Goal: Book appointment/travel/reservation

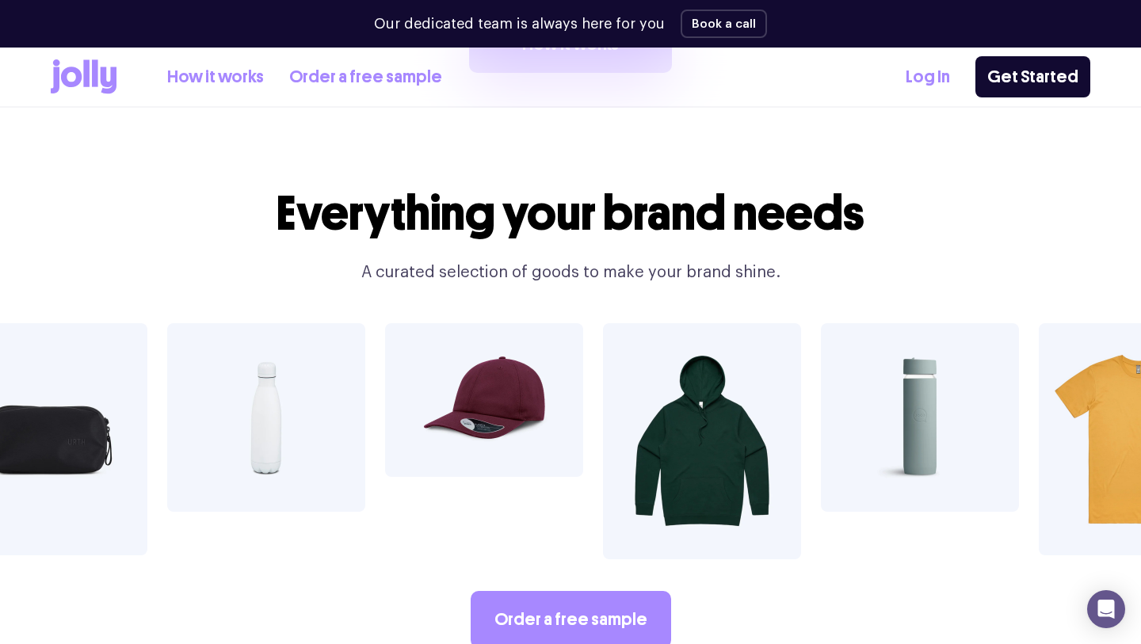
scroll to position [2589, 0]
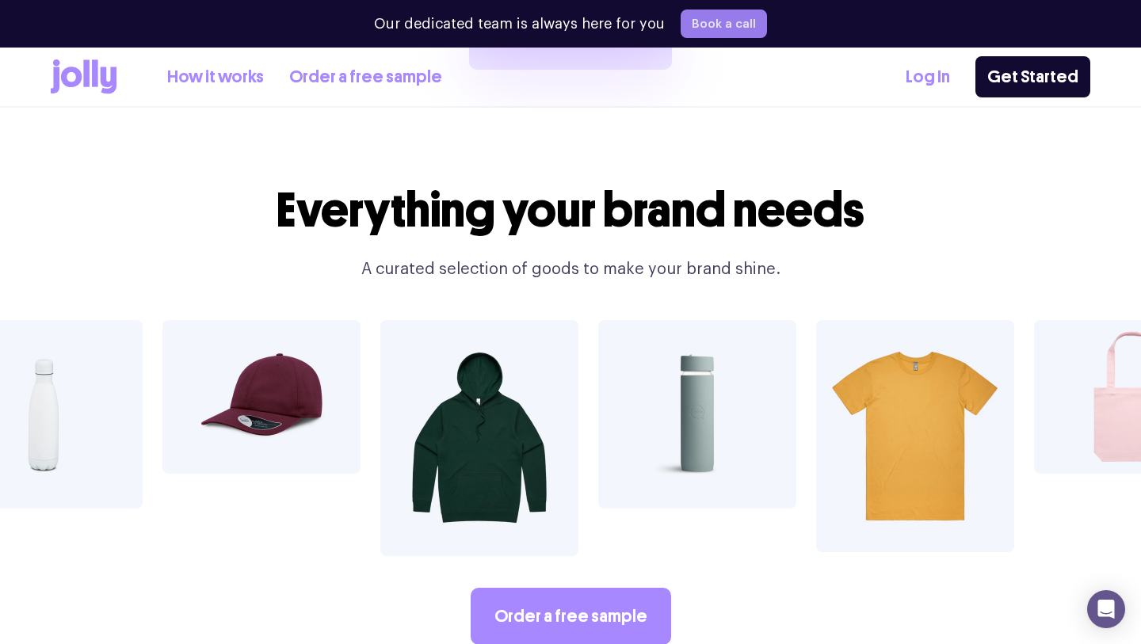
click at [728, 23] on button "Book a call" at bounding box center [724, 24] width 86 height 29
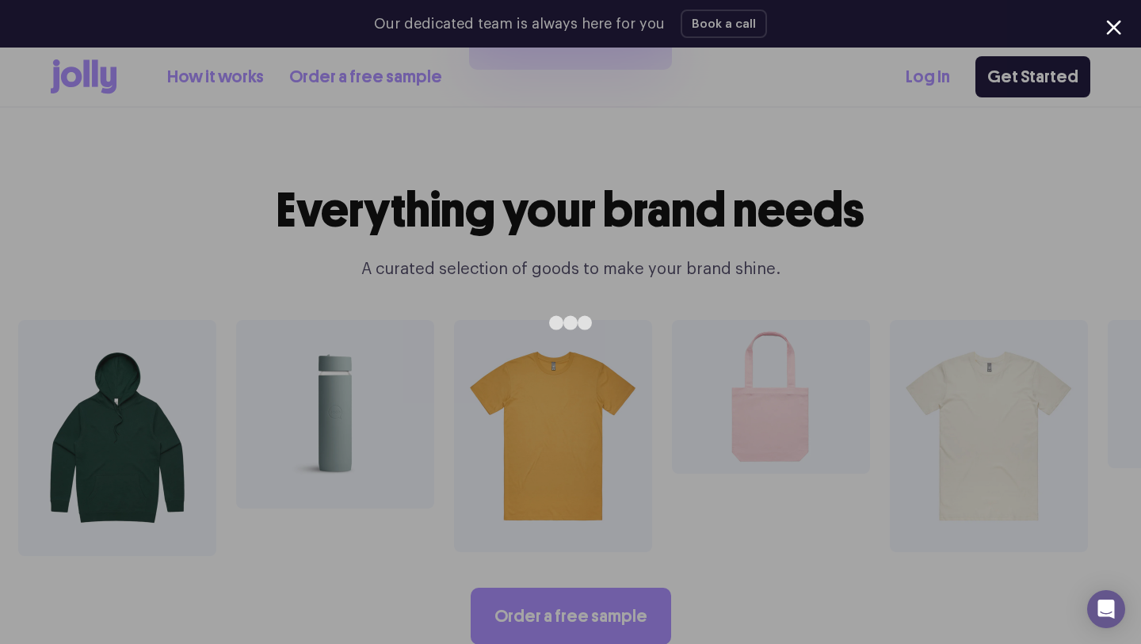
click at [1116, 29] on div at bounding box center [1113, 27] width 15 height 15
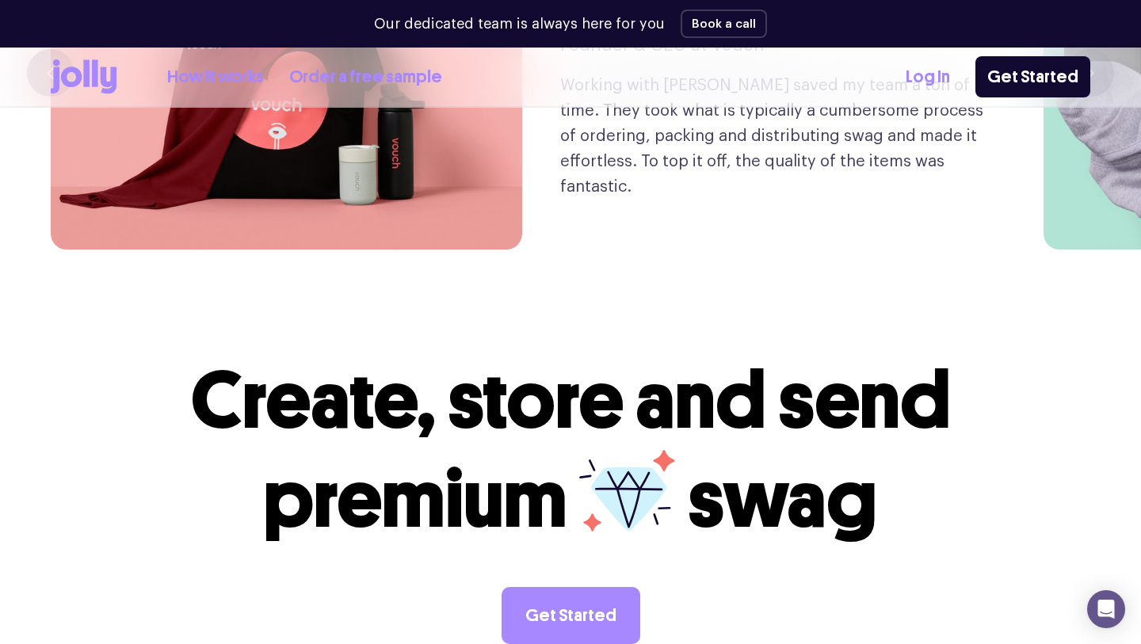
scroll to position [3692, 0]
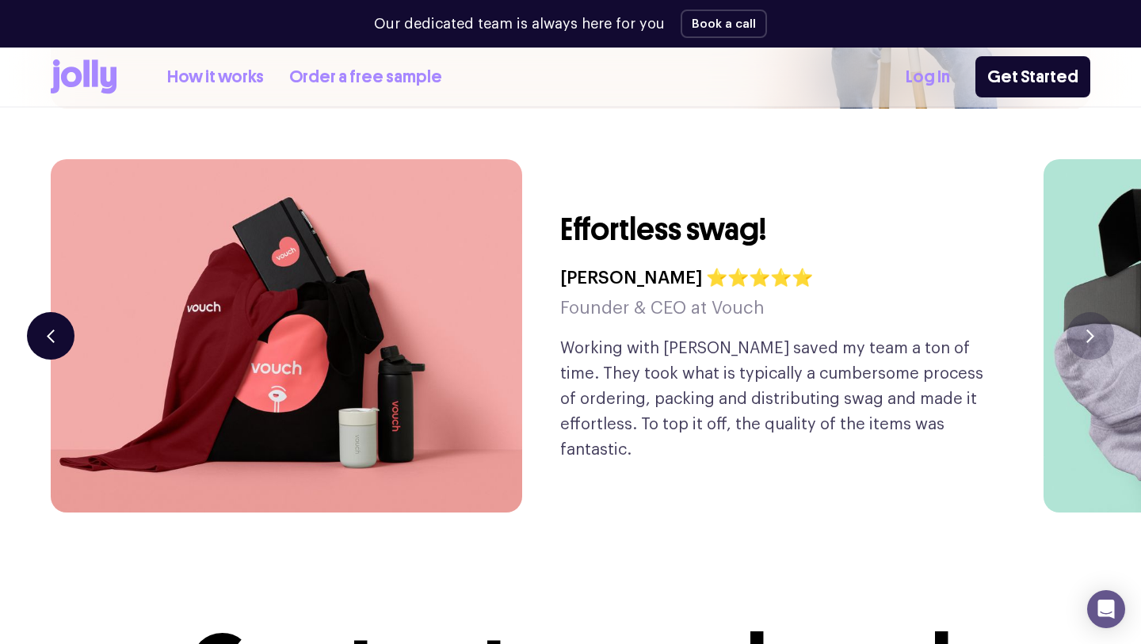
click at [52, 330] on icon "button" at bounding box center [51, 336] width 8 height 13
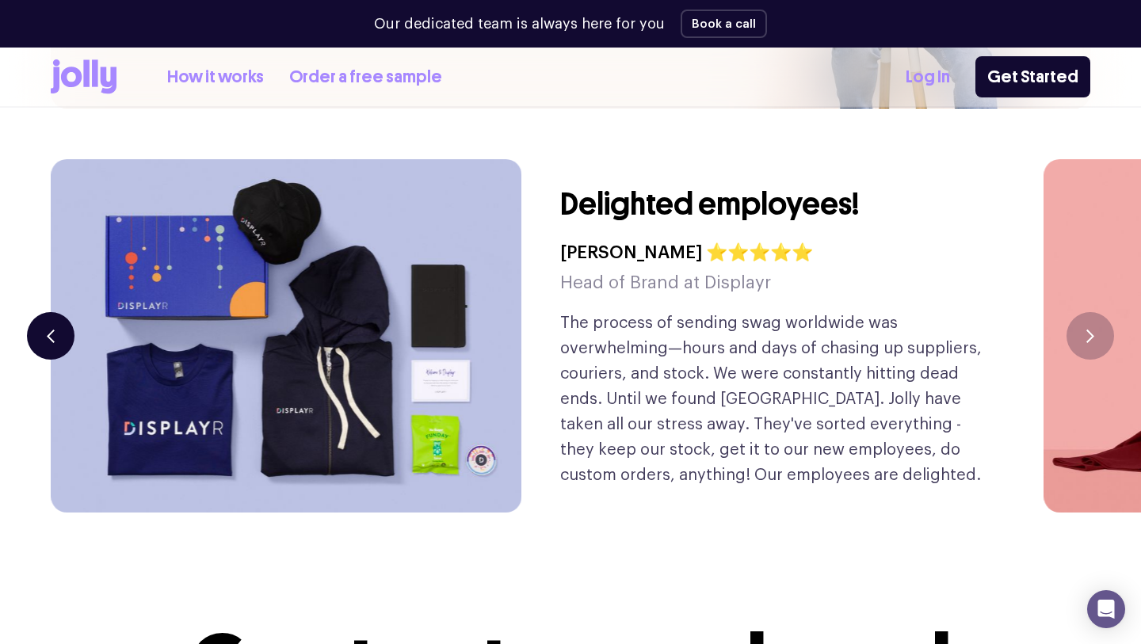
click at [52, 330] on icon "button" at bounding box center [51, 336] width 8 height 13
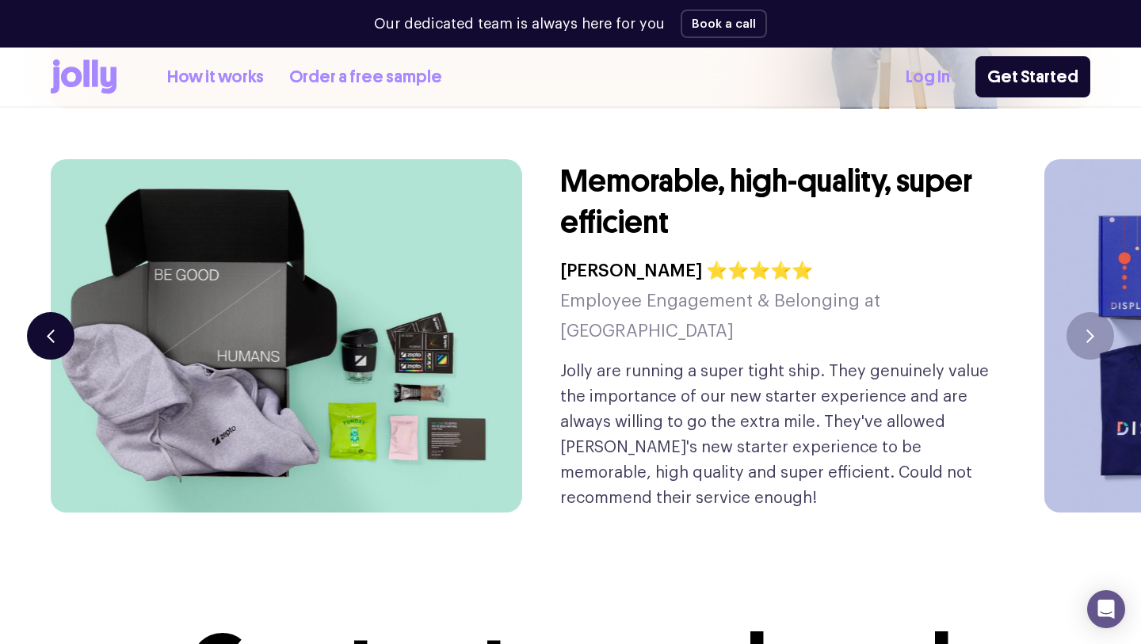
click at [52, 330] on icon "button" at bounding box center [51, 336] width 8 height 13
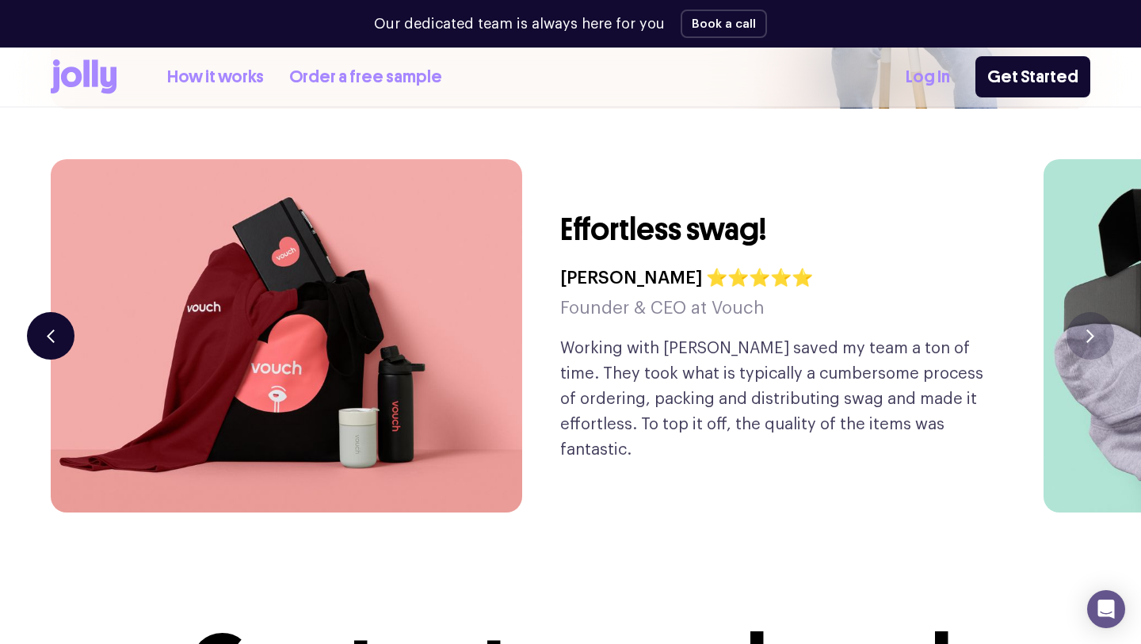
click at [52, 330] on icon "button" at bounding box center [51, 336] width 8 height 13
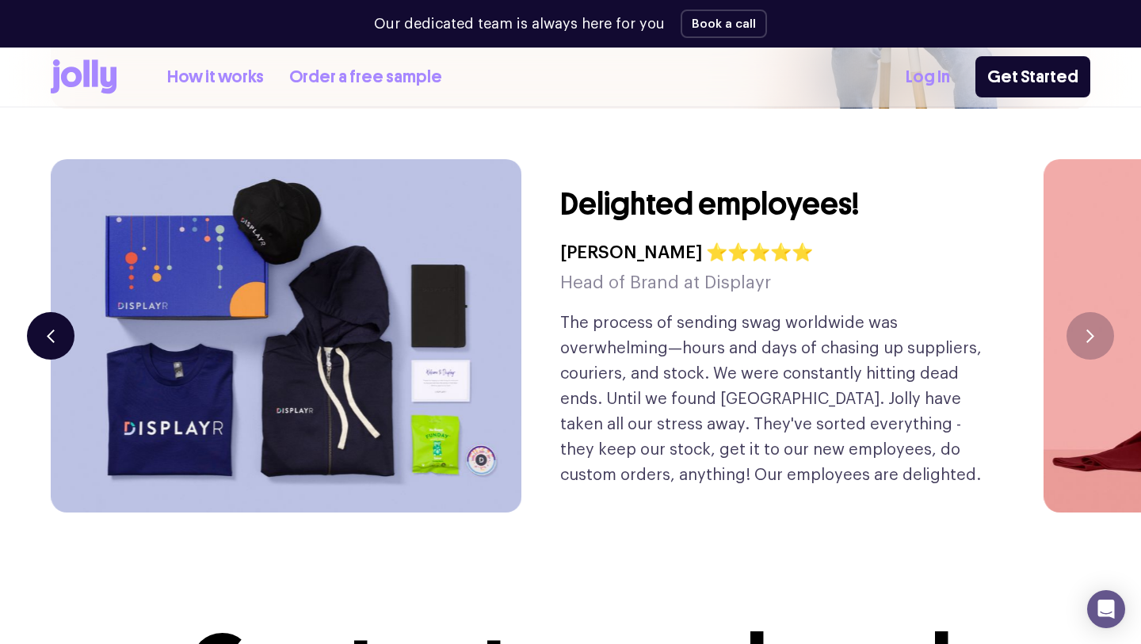
click at [52, 330] on icon "button" at bounding box center [51, 336] width 8 height 13
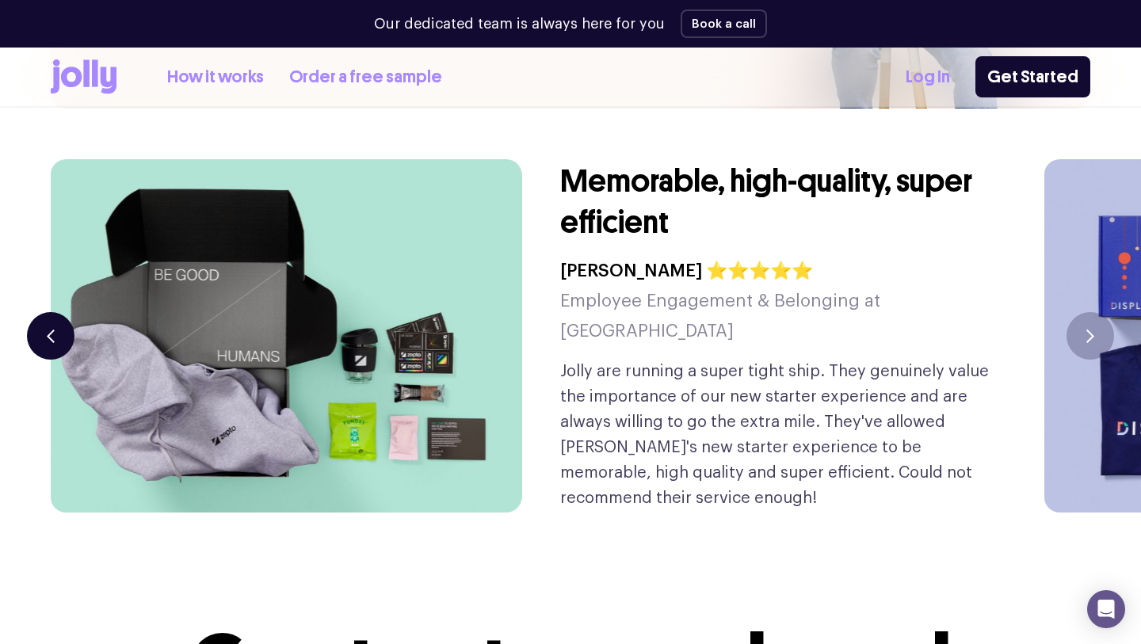
click at [52, 330] on icon "button" at bounding box center [51, 336] width 8 height 13
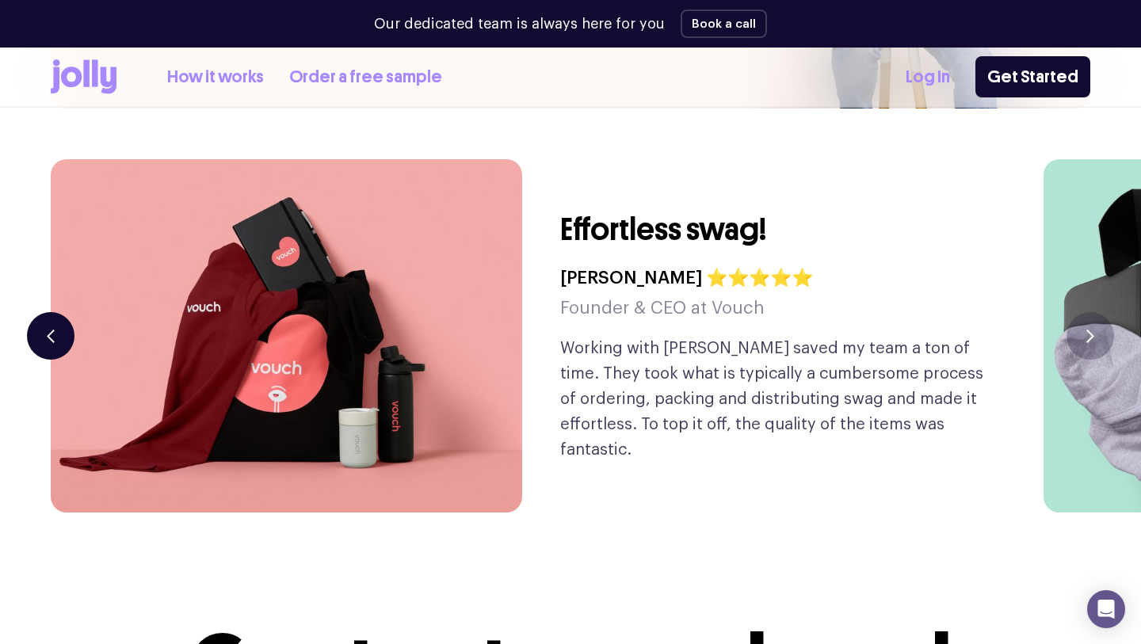
click at [52, 330] on icon "button" at bounding box center [51, 336] width 8 height 13
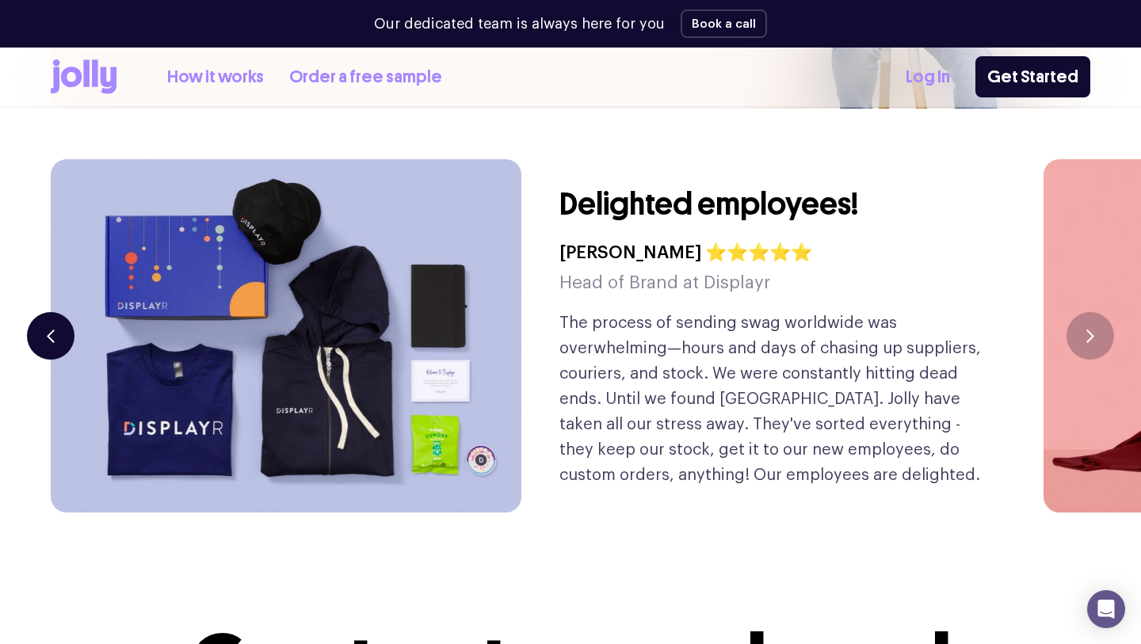
click at [52, 330] on icon "button" at bounding box center [51, 336] width 8 height 13
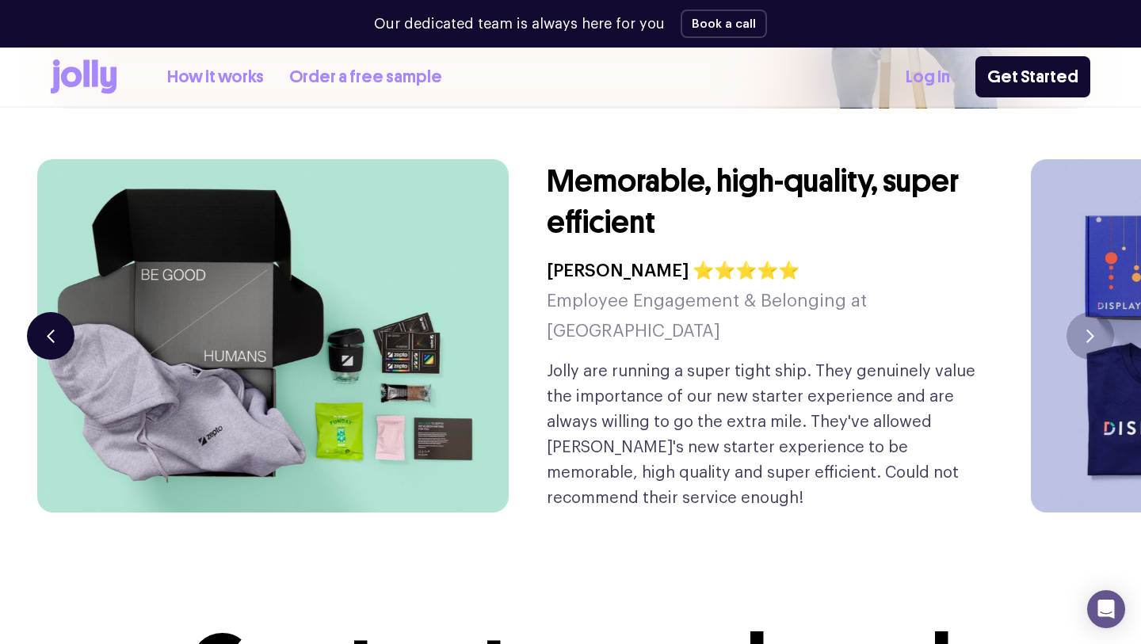
click at [52, 330] on icon "button" at bounding box center [51, 336] width 8 height 13
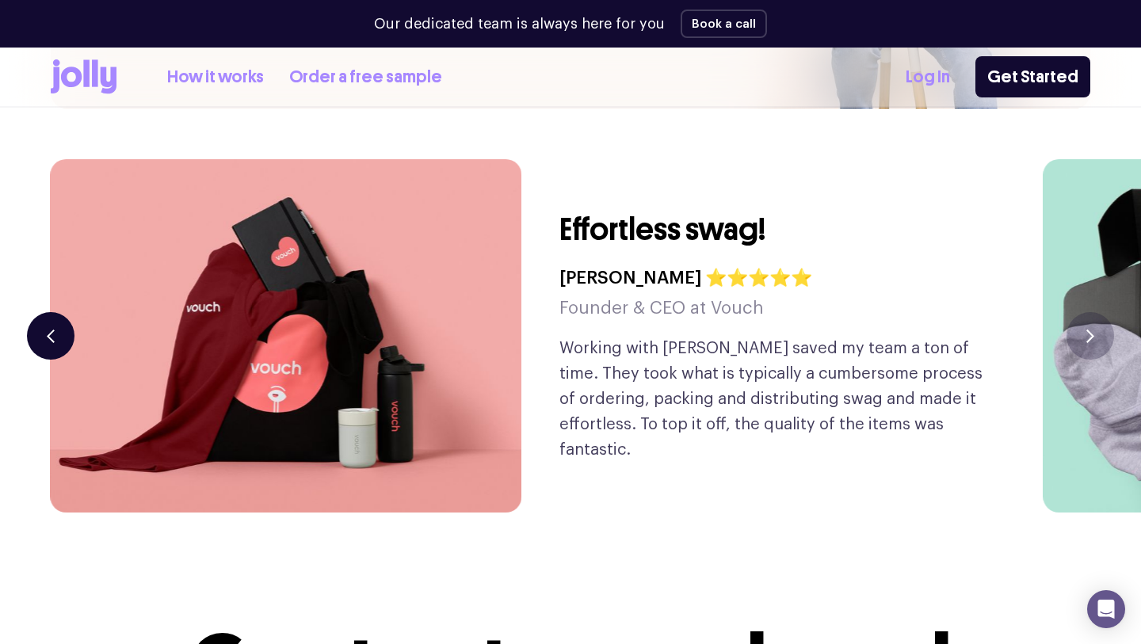
click at [52, 330] on icon "button" at bounding box center [51, 336] width 8 height 13
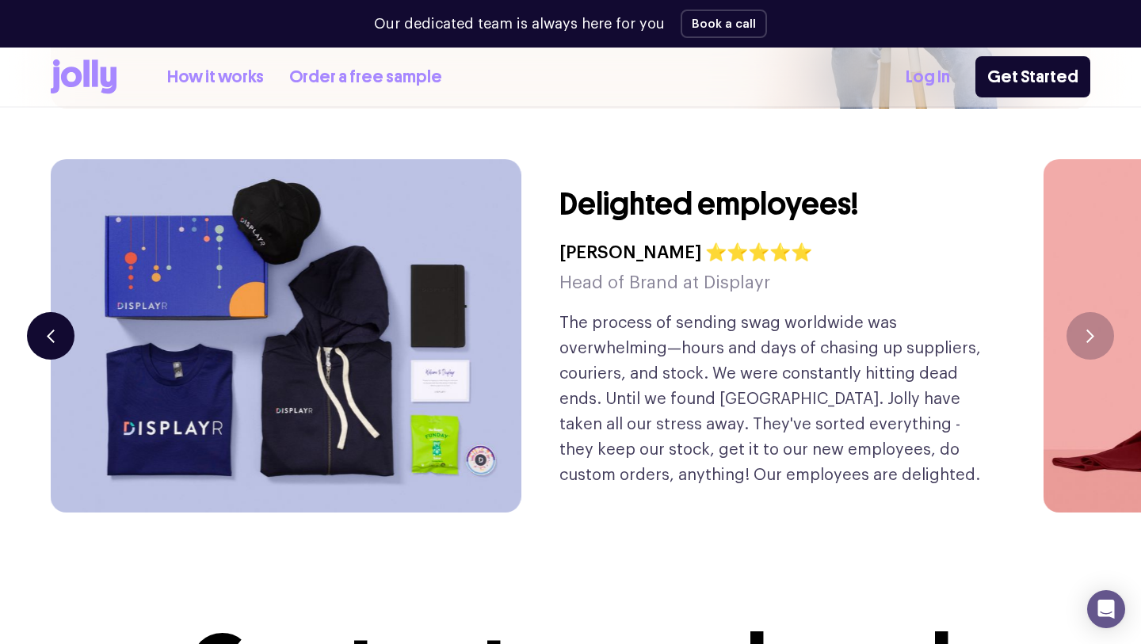
click at [52, 330] on icon "button" at bounding box center [51, 336] width 8 height 13
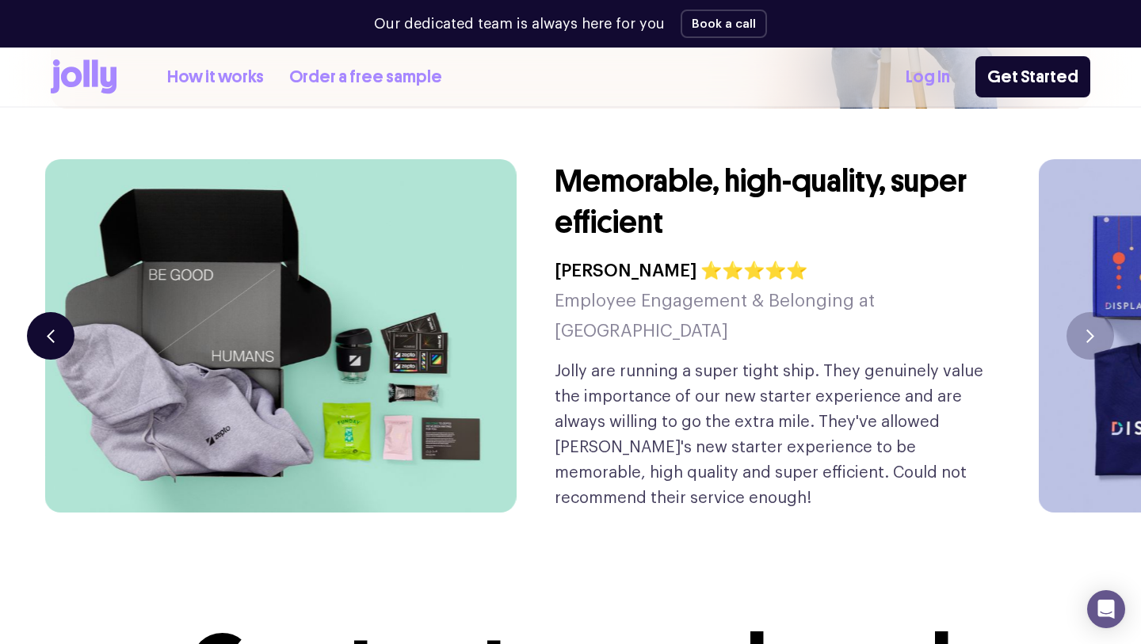
click at [52, 330] on icon "button" at bounding box center [51, 336] width 8 height 13
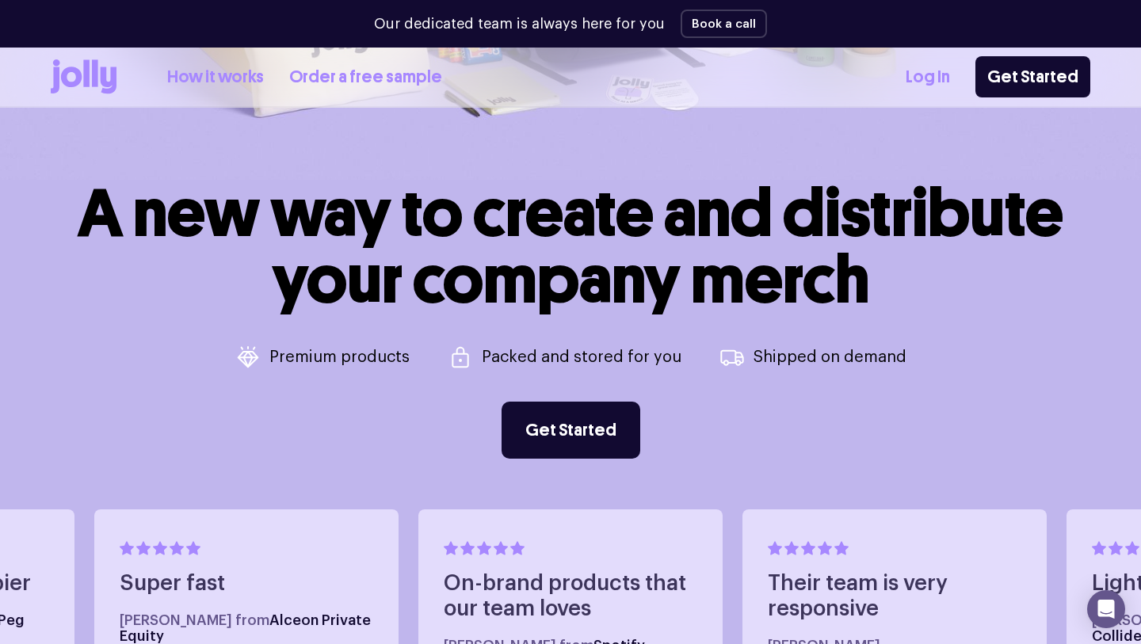
scroll to position [0, 0]
